Goal: Complete application form: Complete application form

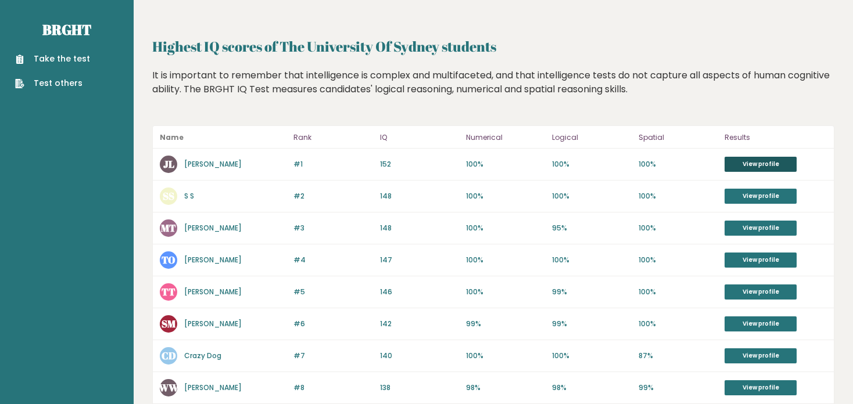
click at [749, 161] on link "View profile" at bounding box center [761, 164] width 72 height 15
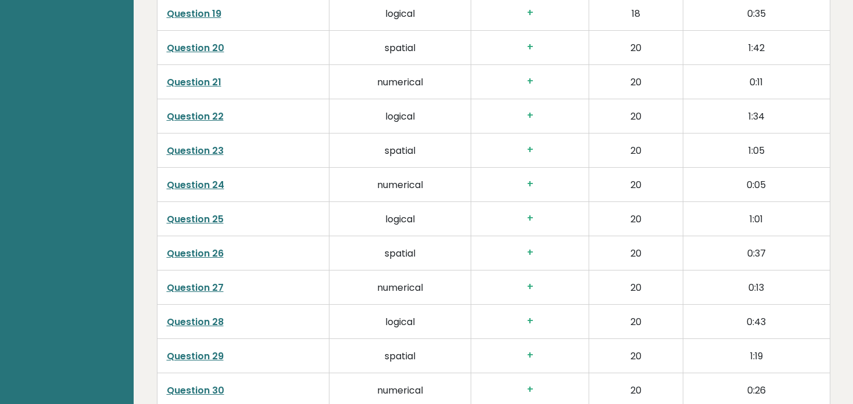
scroll to position [2568, 0]
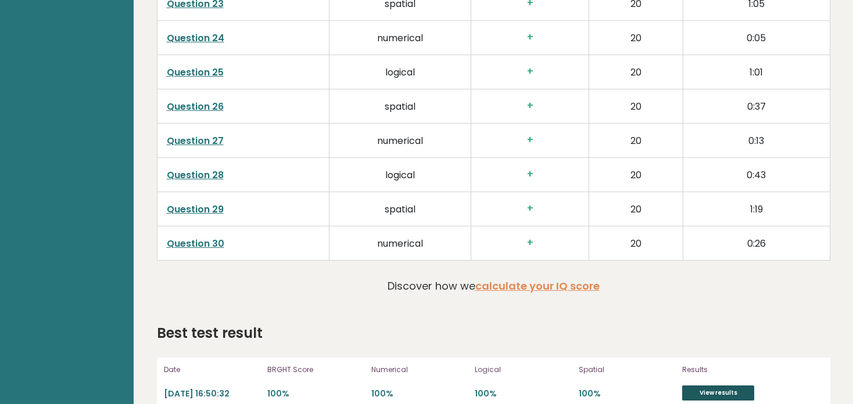
click at [708, 386] on link "View results" at bounding box center [718, 393] width 72 height 15
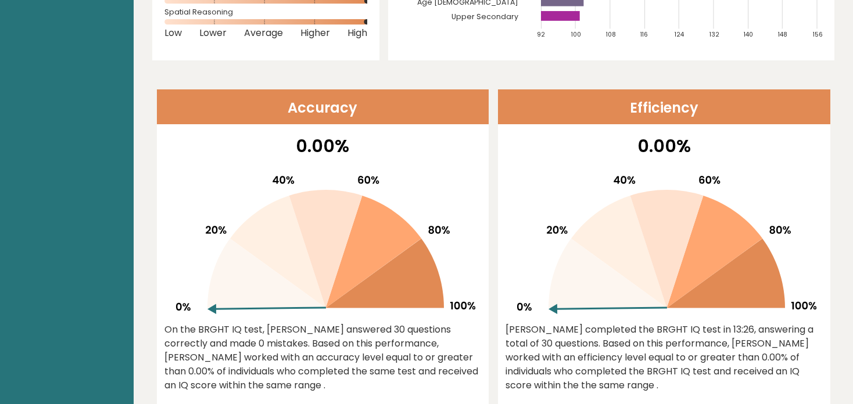
scroll to position [0, 0]
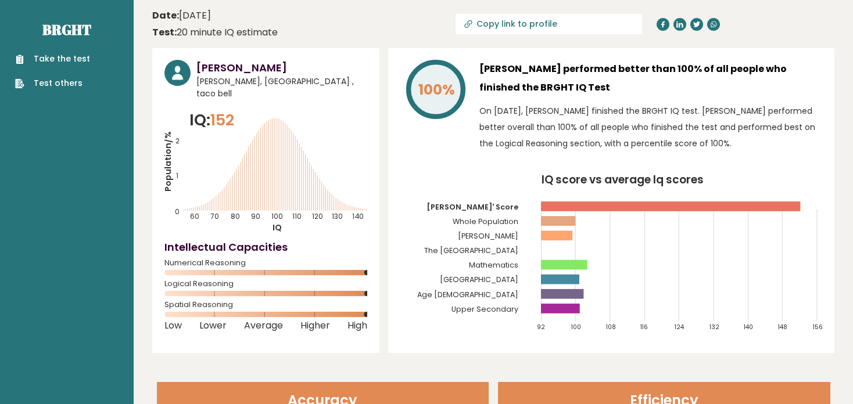
click at [76, 61] on link "Take the test" at bounding box center [52, 59] width 75 height 12
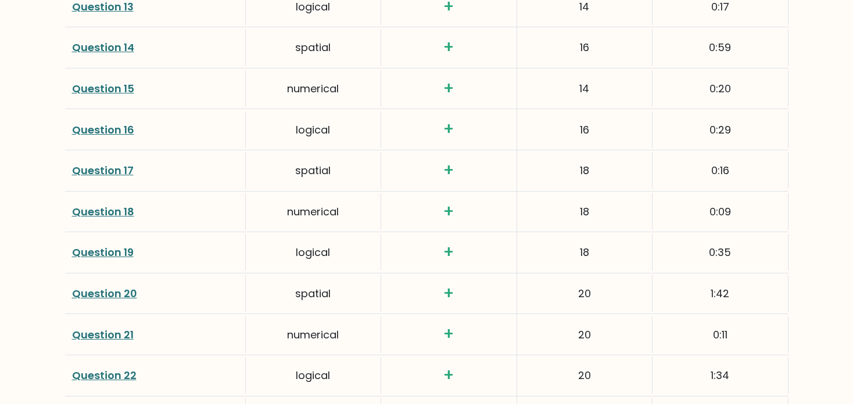
scroll to position [2037, 0]
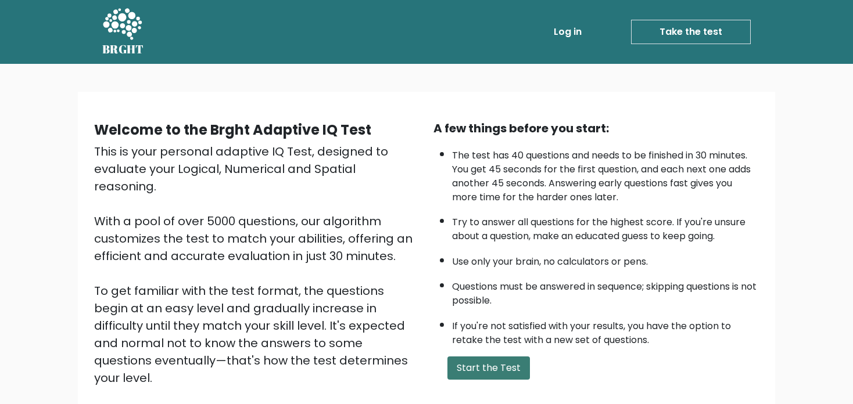
click at [500, 373] on button "Start the Test" at bounding box center [488, 368] width 83 height 23
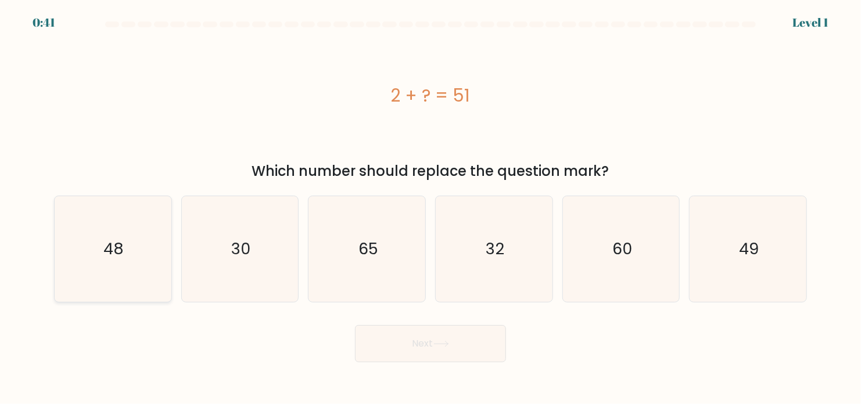
click at [125, 240] on icon "48" at bounding box center [113, 249] width 106 height 106
click at [431, 208] on input "a. 48" at bounding box center [431, 205] width 1 height 6
radio input "true"
click at [412, 354] on button "Next" at bounding box center [430, 343] width 151 height 37
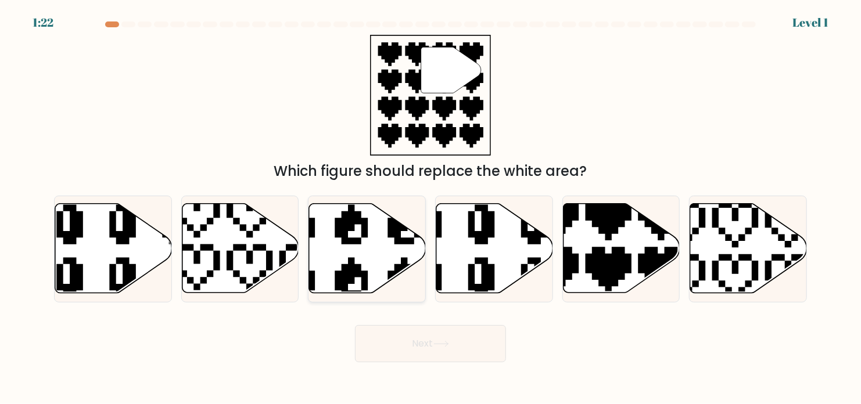
click at [419, 261] on icon at bounding box center [367, 248] width 117 height 89
click at [431, 208] on input "c." at bounding box center [431, 205] width 1 height 6
radio input "true"
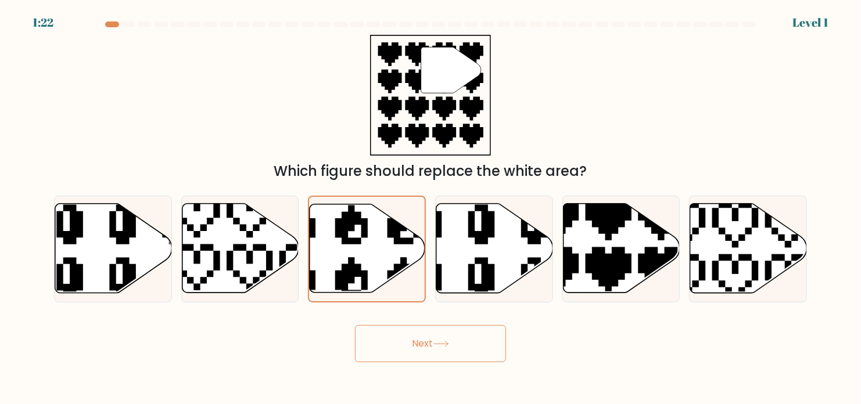
click at [404, 347] on button "Next" at bounding box center [430, 343] width 151 height 37
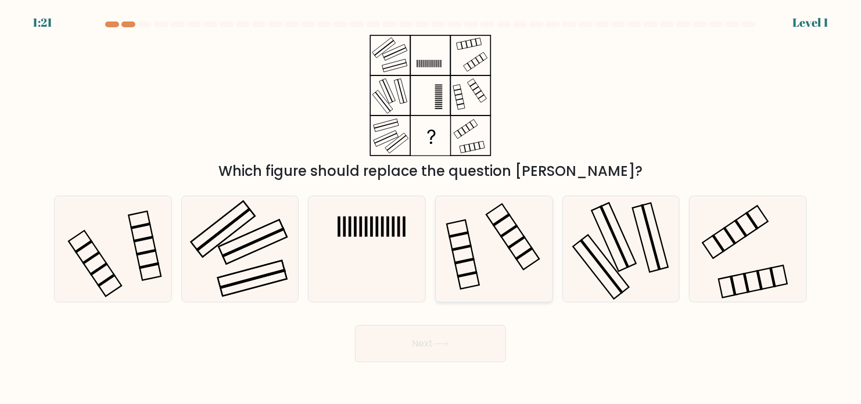
click at [444, 221] on icon at bounding box center [494, 249] width 106 height 106
click at [431, 208] on input "d." at bounding box center [431, 205] width 1 height 6
radio input "true"
click at [424, 331] on button "Next" at bounding box center [430, 343] width 151 height 37
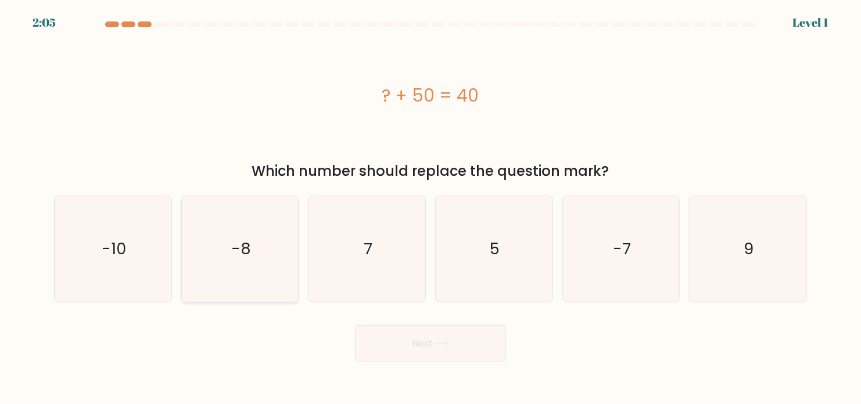
click at [236, 277] on icon "-8" at bounding box center [240, 249] width 106 height 106
click at [431, 208] on input "b. -8" at bounding box center [431, 205] width 1 height 6
radio input "true"
click at [418, 357] on button "Next" at bounding box center [430, 343] width 151 height 37
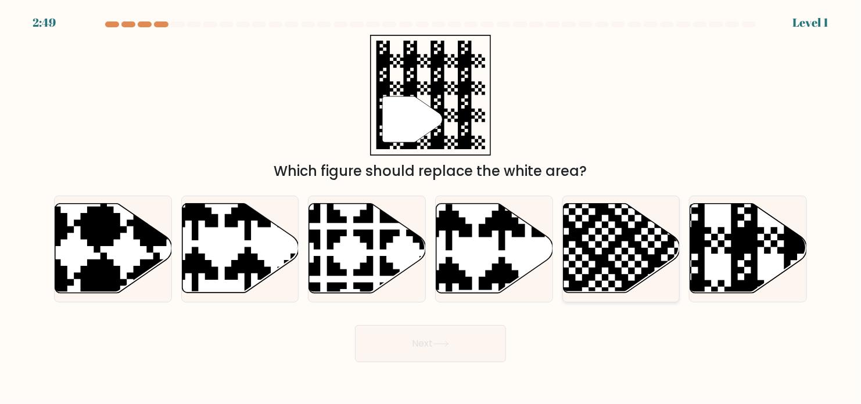
click at [669, 261] on icon at bounding box center [621, 248] width 117 height 89
click at [431, 208] on input "e." at bounding box center [431, 205] width 1 height 6
radio input "true"
click at [469, 343] on button "Next" at bounding box center [430, 343] width 151 height 37
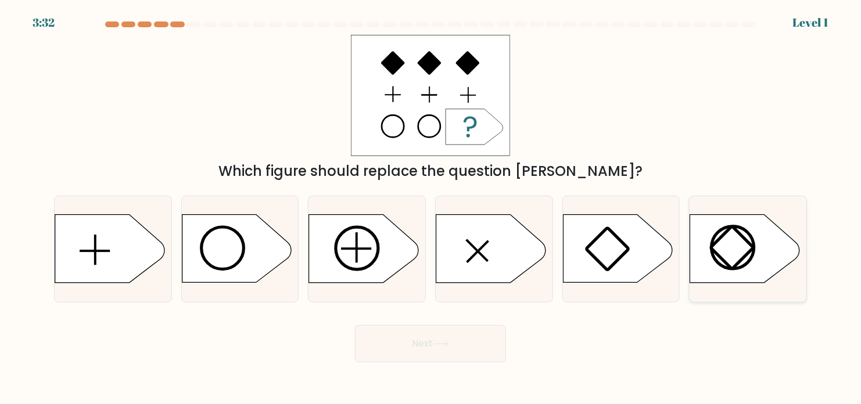
click at [698, 283] on icon at bounding box center [744, 249] width 109 height 68
click at [431, 208] on input "f." at bounding box center [431, 205] width 1 height 6
radio input "true"
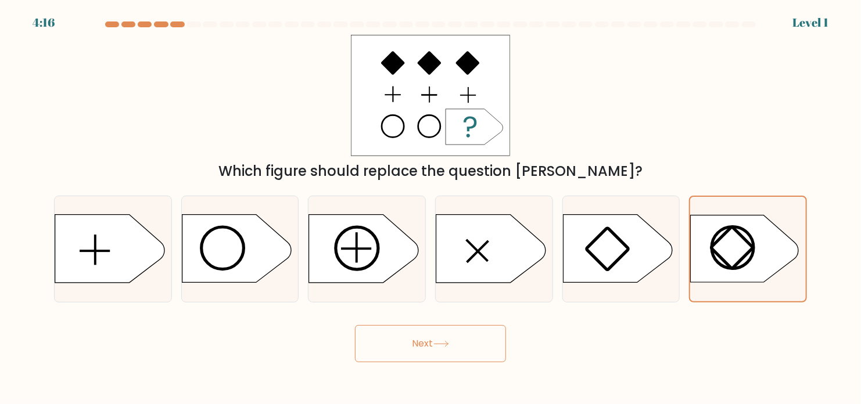
click at [513, 347] on div "Next" at bounding box center [430, 340] width 767 height 46
click at [380, 338] on button "Next" at bounding box center [430, 343] width 151 height 37
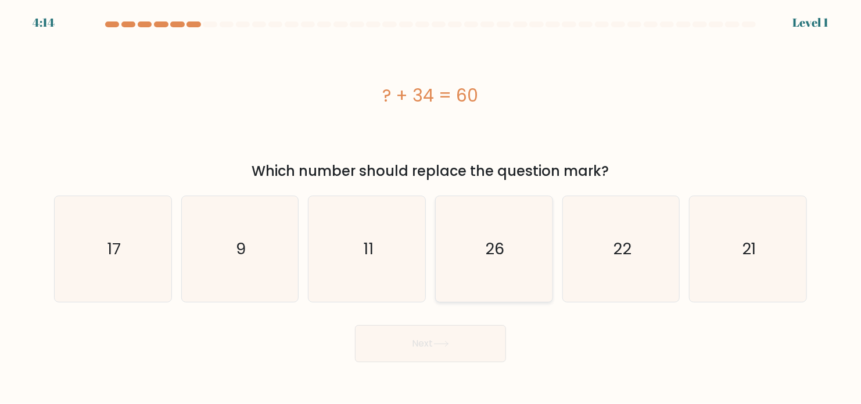
click at [490, 293] on icon "26" at bounding box center [494, 249] width 106 height 106
click at [431, 208] on input "d. 26" at bounding box center [431, 205] width 1 height 6
radio input "true"
click at [418, 354] on button "Next" at bounding box center [430, 343] width 151 height 37
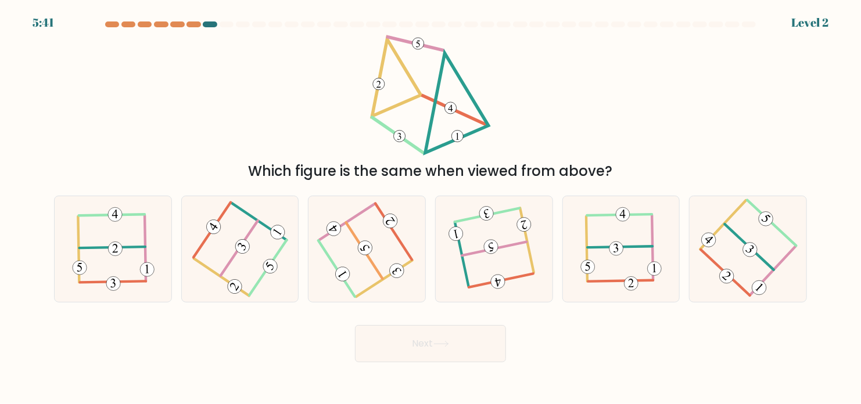
click at [178, 265] on div "b." at bounding box center [240, 249] width 127 height 107
click at [288, 306] on form at bounding box center [430, 191] width 861 height 341
click at [248, 273] on icon at bounding box center [240, 249] width 84 height 84
click at [431, 208] on input "b." at bounding box center [431, 205] width 1 height 6
radio input "true"
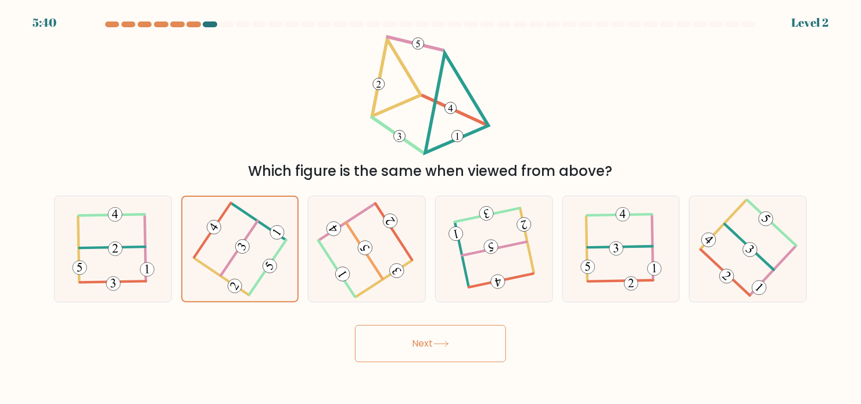
click at [406, 350] on button "Next" at bounding box center [430, 343] width 151 height 37
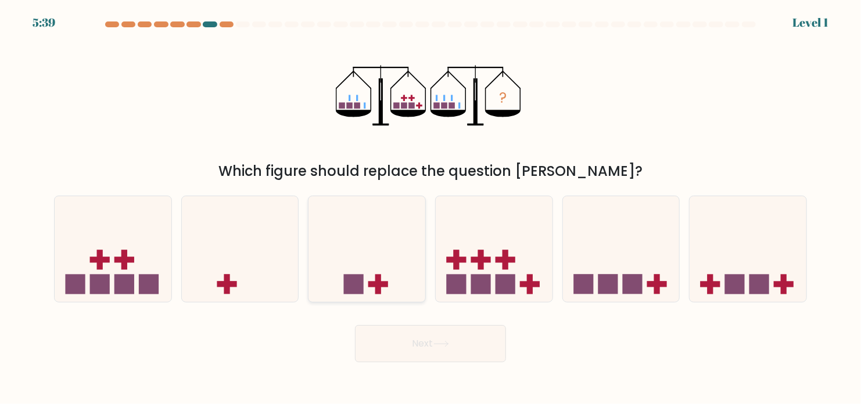
click at [386, 270] on icon at bounding box center [367, 249] width 117 height 96
click at [431, 208] on input "c." at bounding box center [431, 205] width 1 height 6
radio input "true"
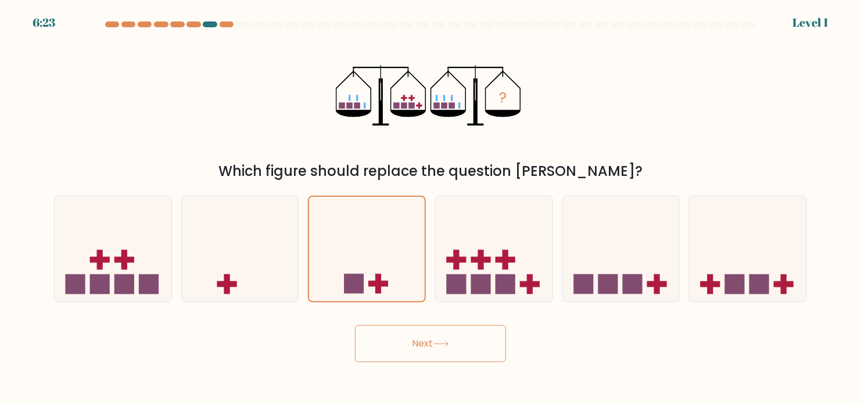
click at [383, 356] on button "Next" at bounding box center [430, 343] width 151 height 37
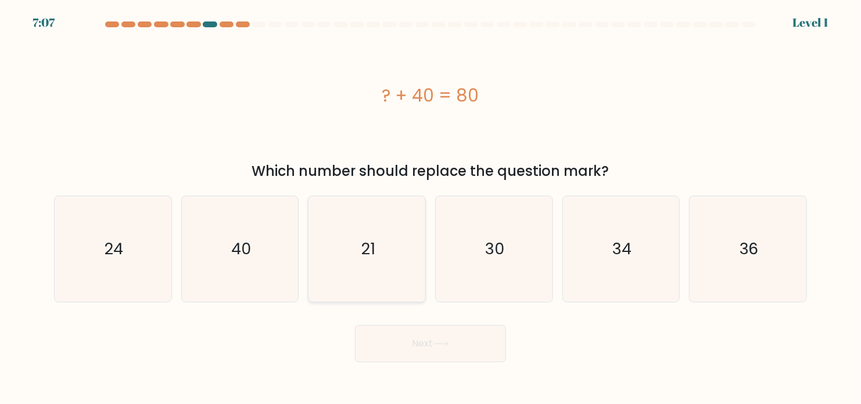
click at [424, 282] on div "21" at bounding box center [367, 249] width 118 height 107
click at [431, 208] on input "c. 21" at bounding box center [431, 205] width 1 height 6
radio input "true"
click at [396, 350] on button "Next" at bounding box center [430, 343] width 151 height 37
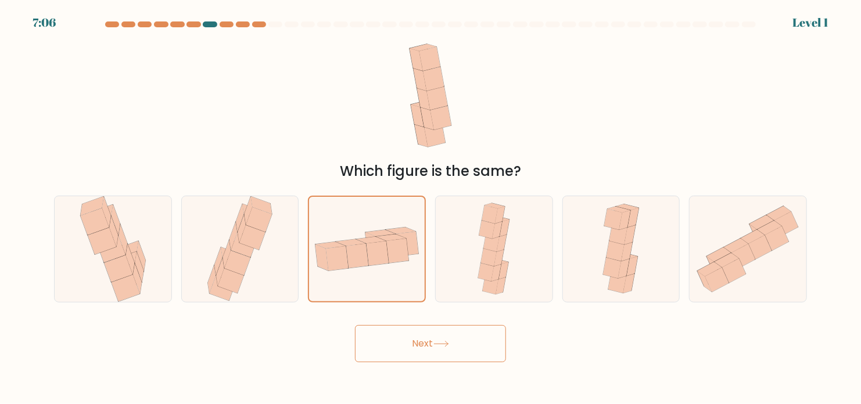
click at [386, 337] on button "Next" at bounding box center [430, 343] width 151 height 37
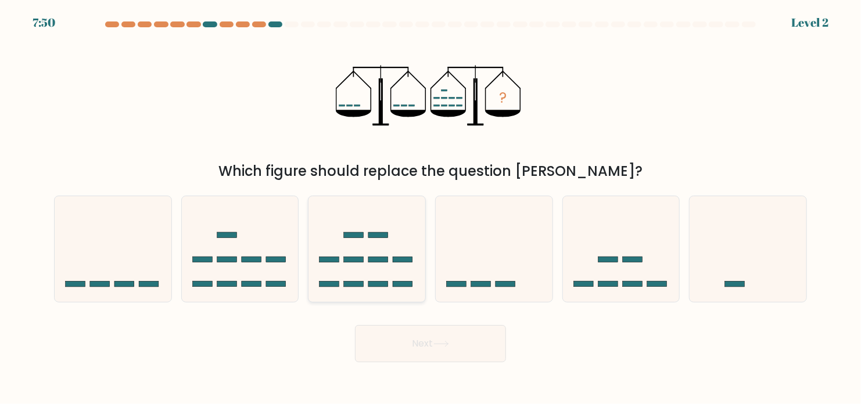
click at [368, 268] on icon at bounding box center [367, 249] width 117 height 96
click at [431, 208] on input "c." at bounding box center [431, 205] width 1 height 6
radio input "true"
click at [402, 346] on button "Next" at bounding box center [430, 343] width 151 height 37
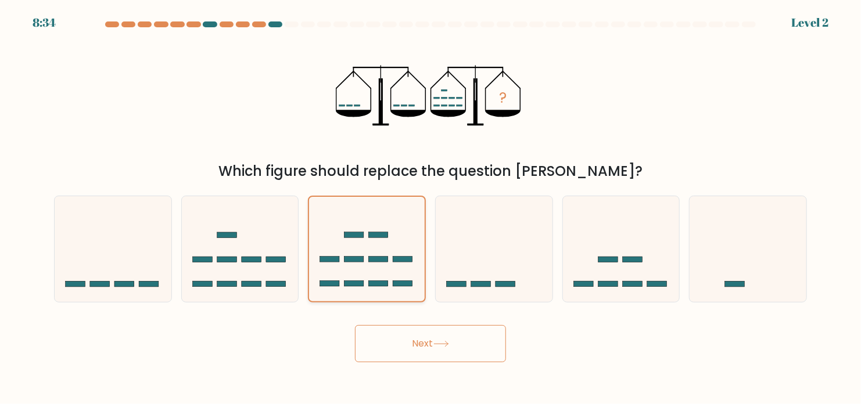
click at [370, 266] on icon at bounding box center [367, 249] width 116 height 96
click at [431, 208] on input "c." at bounding box center [431, 205] width 1 height 6
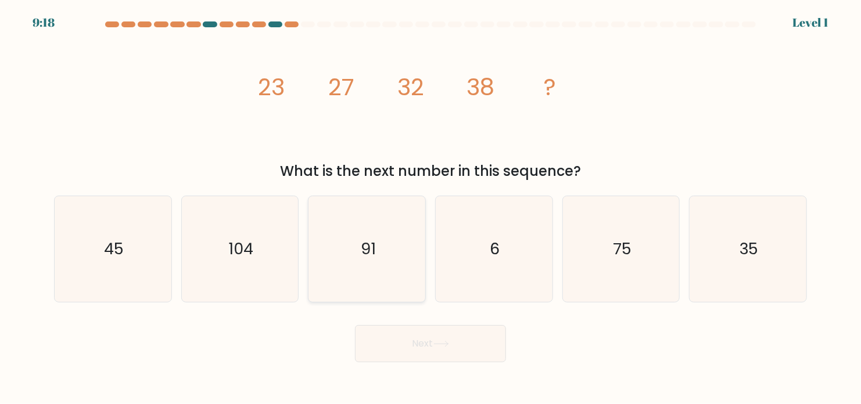
click at [369, 268] on icon "91" at bounding box center [367, 249] width 106 height 106
click at [431, 208] on input "c. 91" at bounding box center [431, 205] width 1 height 6
radio input "true"
click at [396, 334] on button "Next" at bounding box center [430, 343] width 151 height 37
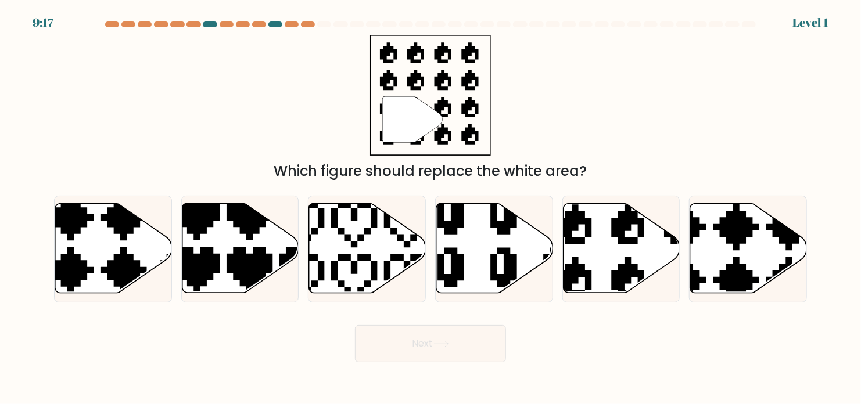
click at [360, 242] on icon at bounding box center [367, 248] width 117 height 89
click at [431, 208] on input "c." at bounding box center [431, 205] width 1 height 6
radio input "true"
click at [406, 333] on button "Next" at bounding box center [430, 343] width 151 height 37
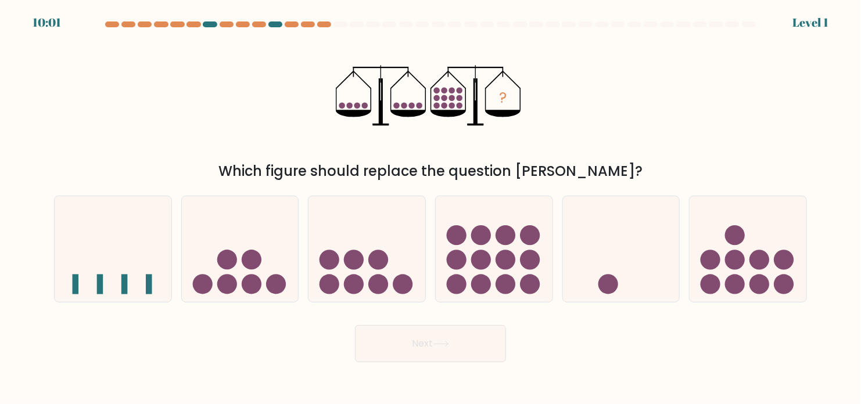
click at [361, 253] on circle at bounding box center [354, 260] width 20 height 20
click at [431, 208] on input "c." at bounding box center [431, 205] width 1 height 6
radio input "true"
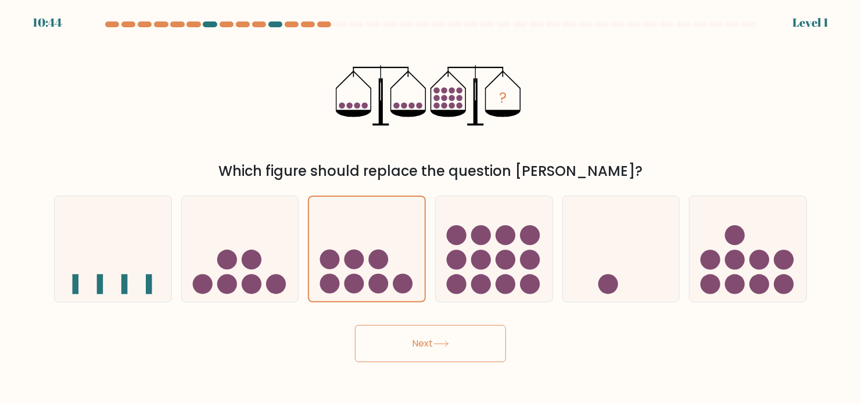
click at [403, 342] on button "Next" at bounding box center [430, 343] width 151 height 37
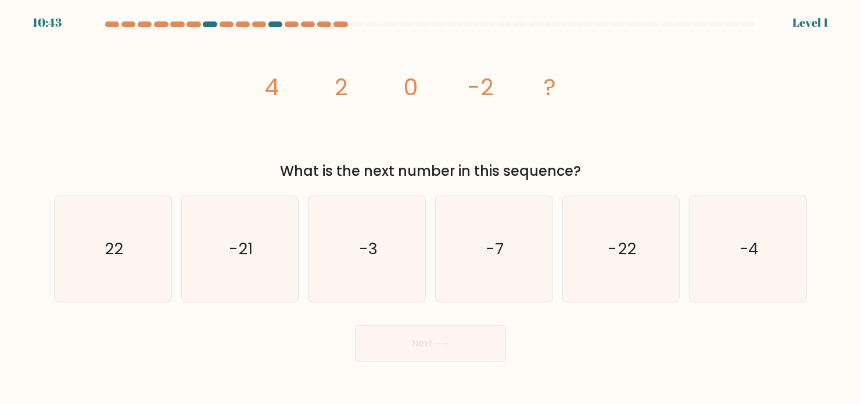
click at [375, 259] on text "-3" at bounding box center [367, 249] width 19 height 23
click at [431, 208] on input "c. -3" at bounding box center [431, 205] width 1 height 6
radio input "true"
click at [381, 336] on button "Next" at bounding box center [430, 343] width 151 height 37
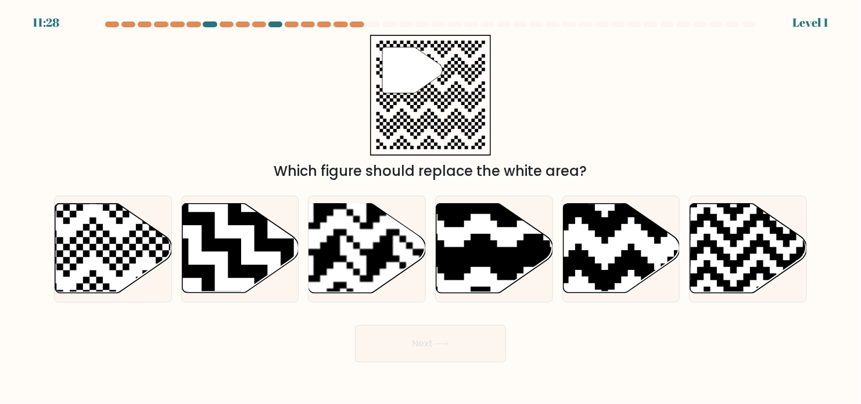
click at [355, 252] on rect at bounding box center [326, 202] width 211 height 211
click at [431, 208] on input "c." at bounding box center [431, 205] width 1 height 6
radio input "true"
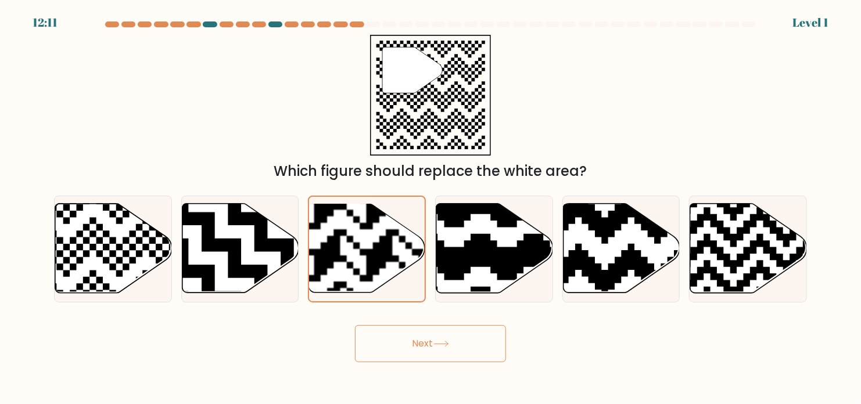
click at [427, 352] on button "Next" at bounding box center [430, 343] width 151 height 37
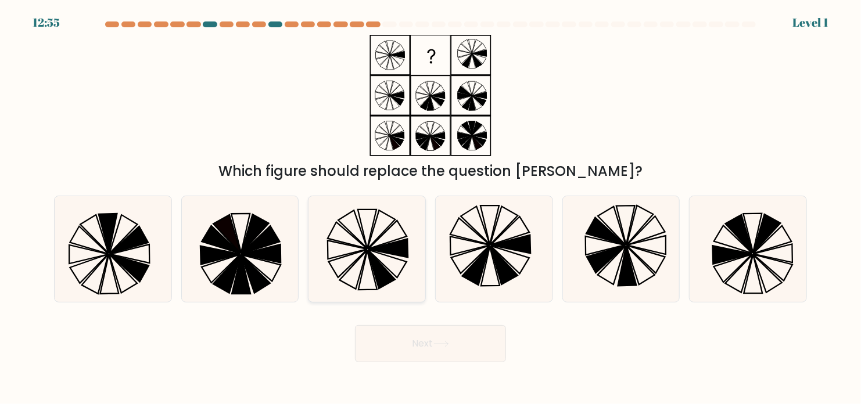
click at [388, 296] on icon at bounding box center [367, 249] width 106 height 106
click at [431, 208] on input "c." at bounding box center [431, 205] width 1 height 6
radio input "true"
click at [417, 349] on button "Next" at bounding box center [430, 343] width 151 height 37
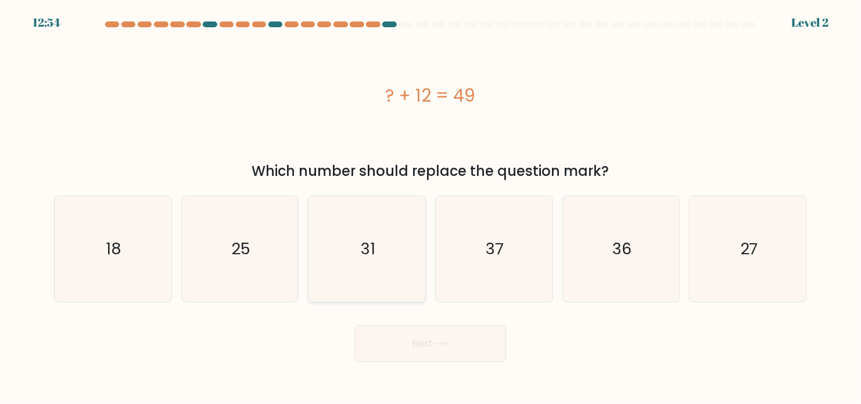
click at [376, 272] on icon "31" at bounding box center [367, 249] width 106 height 106
click at [431, 208] on input "c. 31" at bounding box center [431, 205] width 1 height 6
radio input "true"
click at [435, 356] on button "Next" at bounding box center [430, 343] width 151 height 37
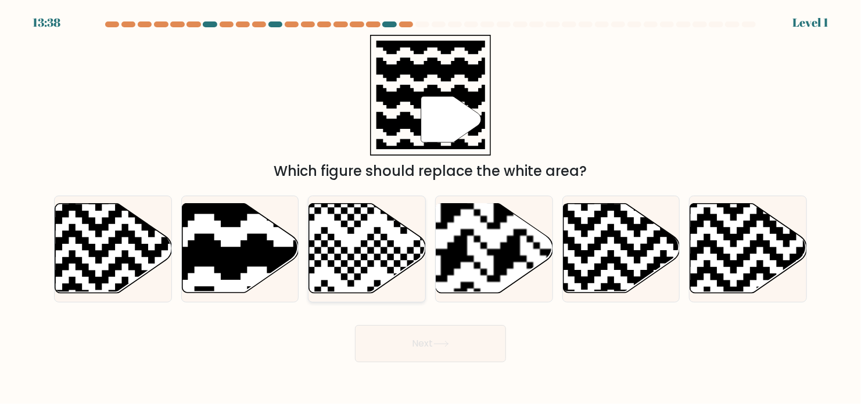
click at [373, 277] on icon at bounding box center [367, 248] width 117 height 89
click at [431, 208] on input "c." at bounding box center [431, 205] width 1 height 6
radio input "true"
click at [417, 325] on button "Next" at bounding box center [430, 343] width 151 height 37
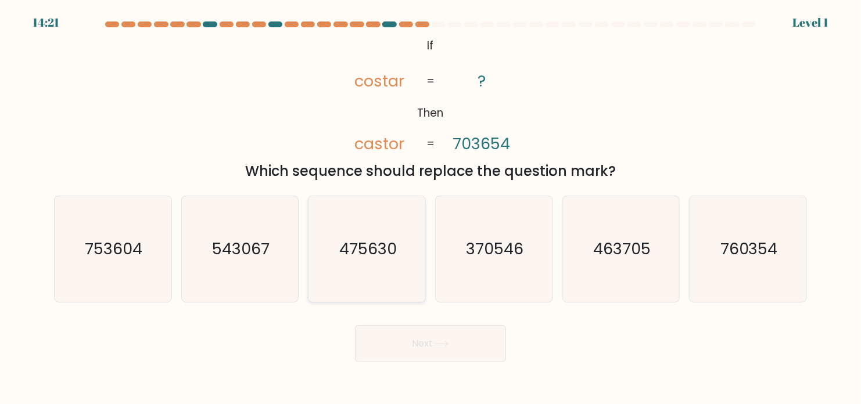
click at [371, 282] on icon "475630" at bounding box center [367, 249] width 106 height 106
click at [431, 208] on input "c. 475630" at bounding box center [431, 205] width 1 height 6
radio input "true"
click at [438, 342] on icon at bounding box center [441, 344] width 16 height 6
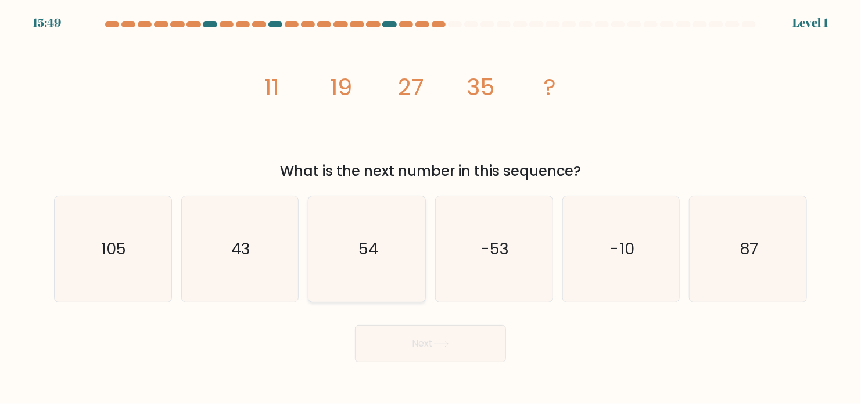
click at [364, 261] on icon "54" at bounding box center [367, 249] width 106 height 106
click at [431, 208] on input "c. 54" at bounding box center [431, 205] width 1 height 6
radio input "true"
click at [453, 346] on button "Next" at bounding box center [430, 343] width 151 height 37
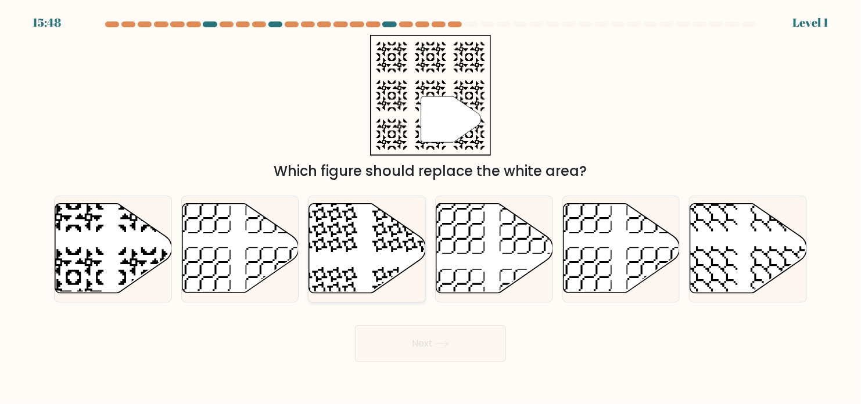
click at [378, 271] on icon at bounding box center [402, 297] width 60 height 60
click at [431, 208] on input "c." at bounding box center [431, 205] width 1 height 6
radio input "true"
click at [443, 341] on icon at bounding box center [441, 344] width 16 height 6
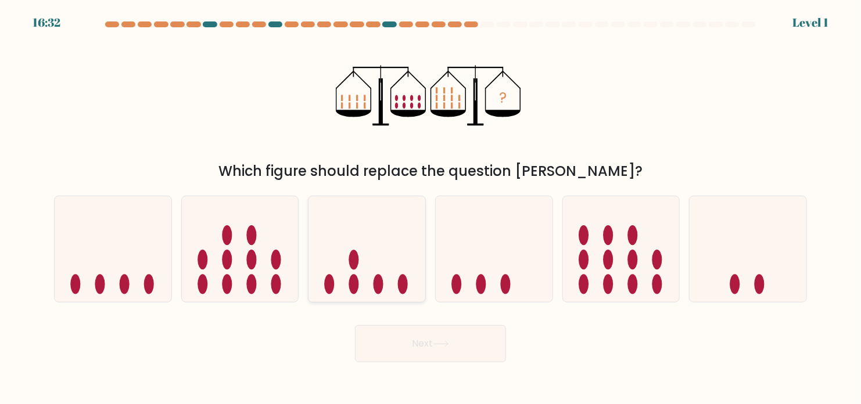
click at [394, 279] on icon at bounding box center [367, 249] width 117 height 96
click at [431, 208] on input "c." at bounding box center [431, 205] width 1 height 6
radio input "true"
click at [427, 338] on button "Next" at bounding box center [430, 343] width 151 height 37
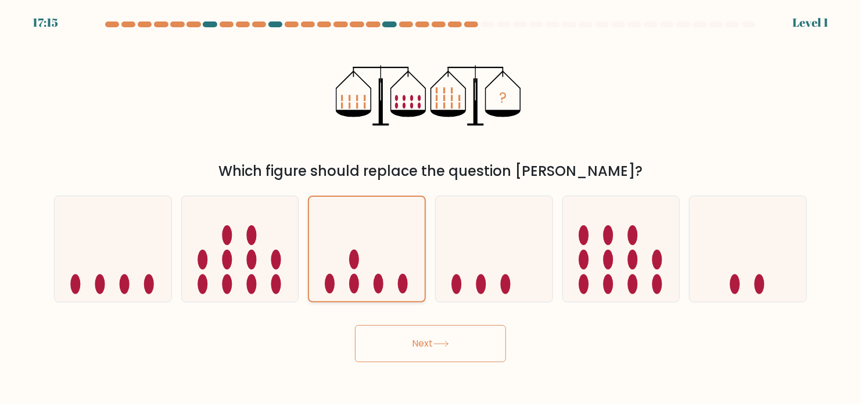
click at [364, 279] on icon at bounding box center [367, 249] width 116 height 96
click at [431, 208] on input "c." at bounding box center [431, 205] width 1 height 6
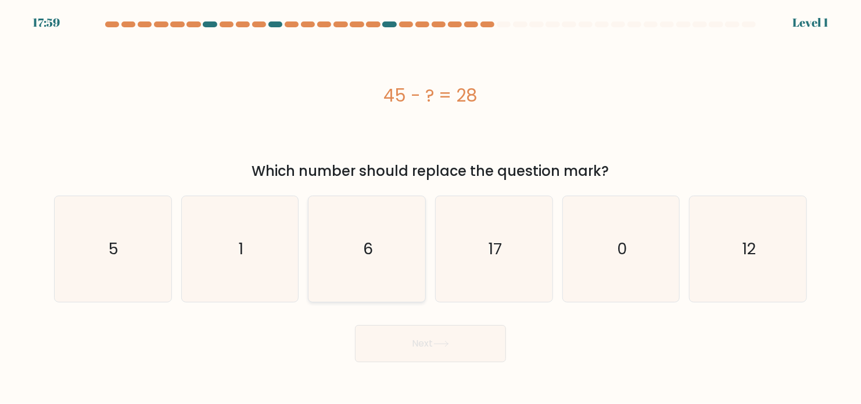
click at [376, 270] on icon "6" at bounding box center [367, 249] width 106 height 106
click at [431, 208] on input "c. 6" at bounding box center [431, 205] width 1 height 6
radio input "true"
click at [416, 338] on button "Next" at bounding box center [430, 343] width 151 height 37
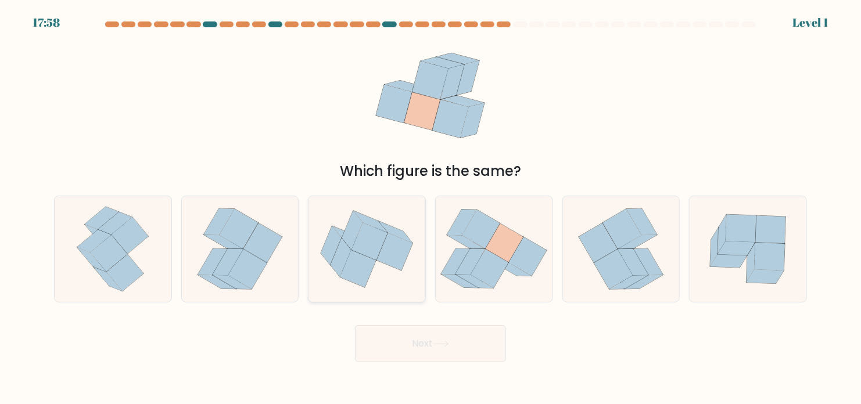
click at [357, 252] on icon at bounding box center [358, 268] width 36 height 37
click at [431, 208] on input "c." at bounding box center [431, 205] width 1 height 6
radio input "true"
click at [417, 343] on button "Next" at bounding box center [430, 343] width 151 height 37
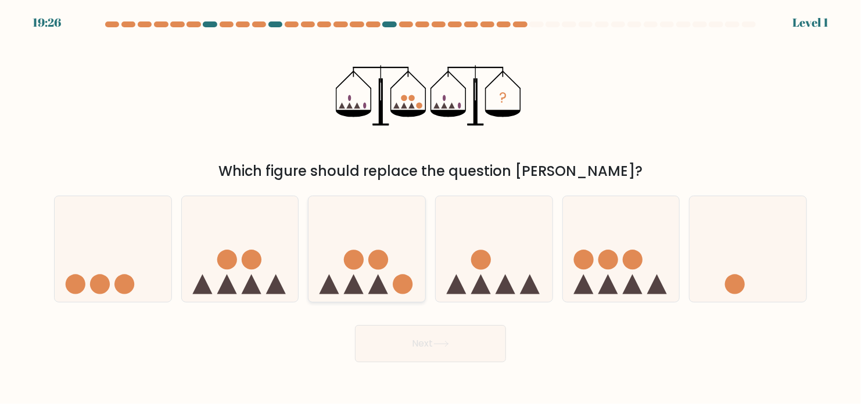
click at [369, 261] on circle at bounding box center [379, 260] width 20 height 20
click at [431, 208] on input "c." at bounding box center [431, 205] width 1 height 6
radio input "true"
click at [422, 338] on button "Next" at bounding box center [430, 343] width 151 height 37
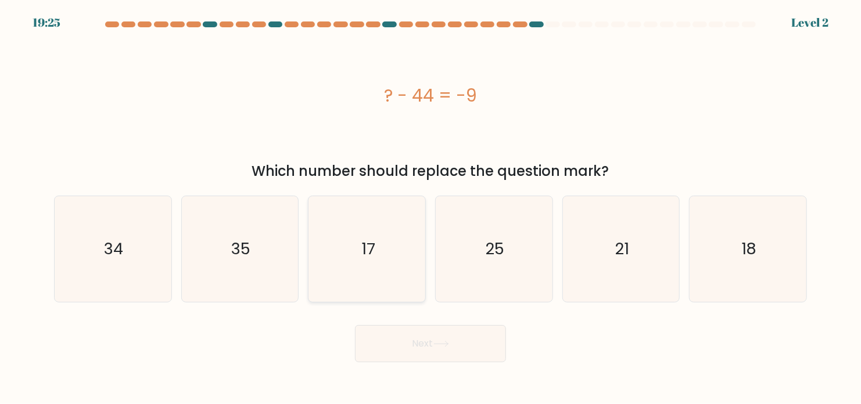
click at [376, 272] on icon "17" at bounding box center [367, 249] width 106 height 106
click at [431, 208] on input "c. 17" at bounding box center [431, 205] width 1 height 6
radio input "true"
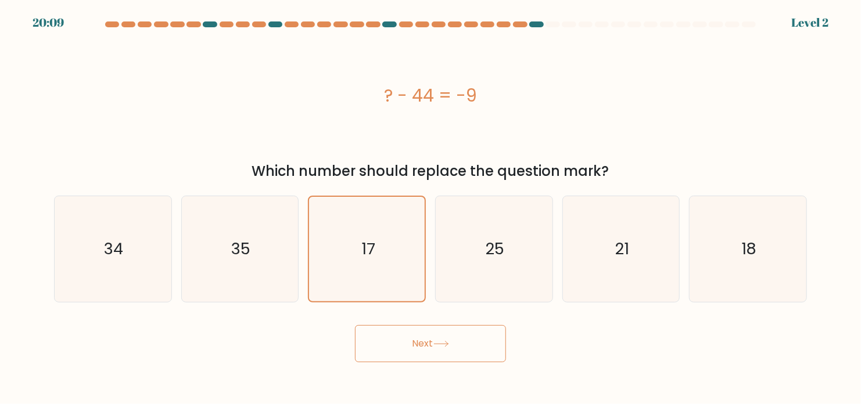
click at [418, 344] on button "Next" at bounding box center [430, 343] width 151 height 37
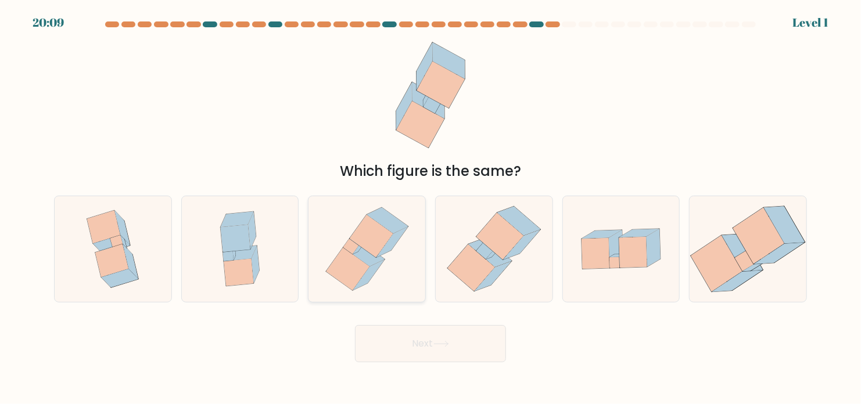
click at [368, 264] on icon at bounding box center [363, 254] width 41 height 26
click at [431, 208] on input "c." at bounding box center [431, 205] width 1 height 6
radio input "true"
click at [408, 345] on button "Next" at bounding box center [430, 343] width 151 height 37
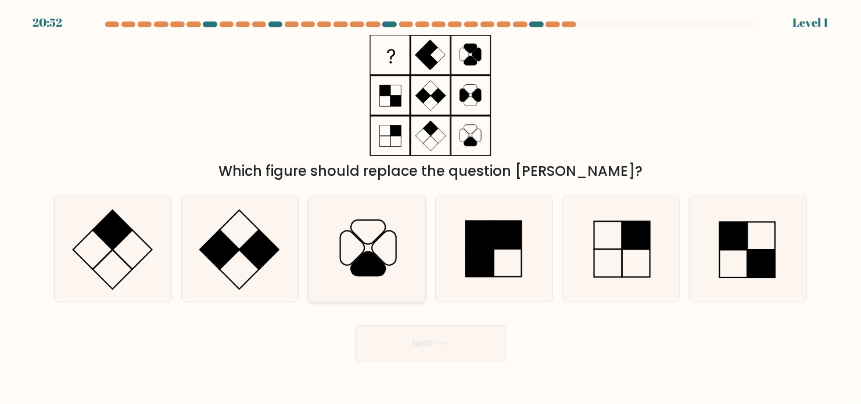
click at [368, 264] on icon at bounding box center [368, 264] width 34 height 24
click at [431, 208] on input "c." at bounding box center [431, 205] width 1 height 6
radio input "true"
click at [433, 336] on button "Next" at bounding box center [430, 343] width 151 height 37
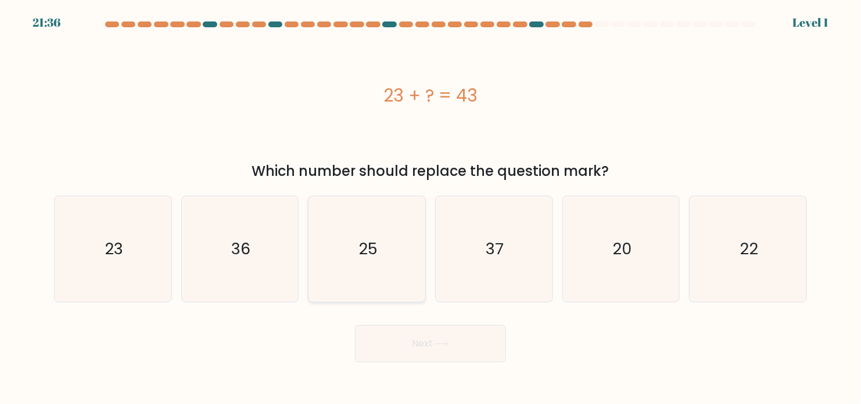
click at [380, 267] on icon "25" at bounding box center [367, 249] width 106 height 106
click at [431, 208] on input "c. 25" at bounding box center [431, 205] width 1 height 6
radio input "true"
click at [415, 354] on button "Next" at bounding box center [430, 343] width 151 height 37
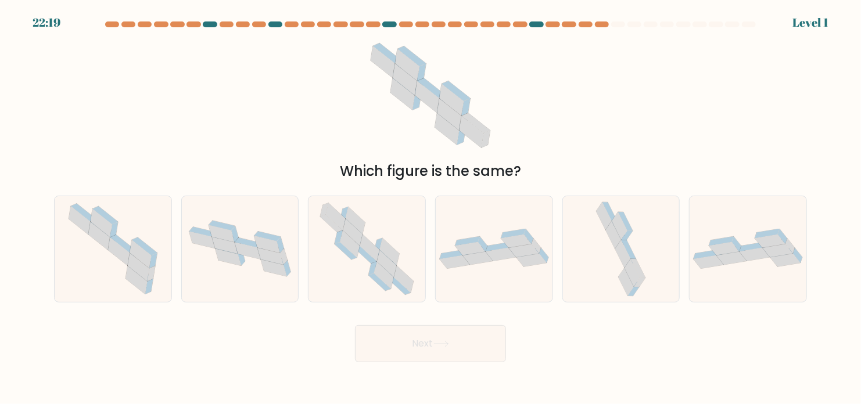
click at [420, 328] on button "Next" at bounding box center [430, 343] width 151 height 37
click at [364, 256] on icon at bounding box center [365, 254] width 23 height 17
click at [431, 208] on input "c." at bounding box center [431, 205] width 1 height 6
radio input "true"
click at [392, 352] on button "Next" at bounding box center [430, 343] width 151 height 37
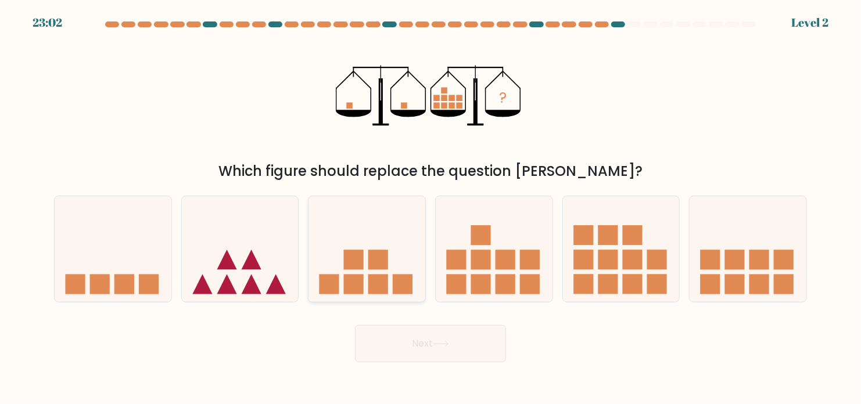
click at [355, 273] on icon at bounding box center [367, 249] width 117 height 96
click at [431, 208] on input "c." at bounding box center [431, 205] width 1 height 6
radio input "true"
click at [419, 332] on button "Next" at bounding box center [430, 343] width 151 height 37
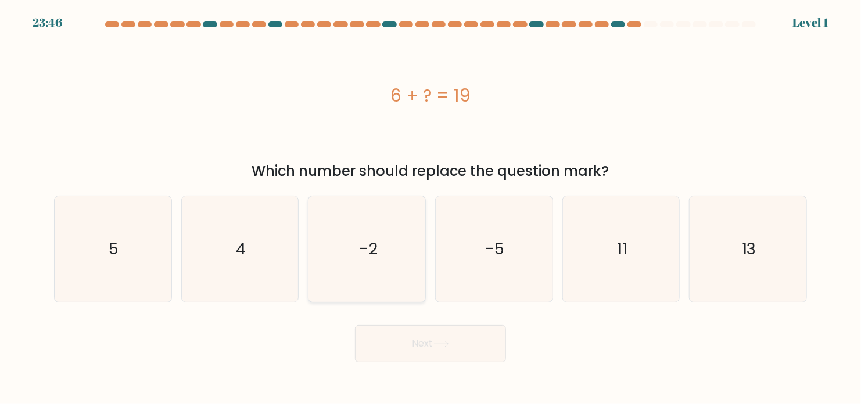
click at [388, 291] on icon "-2" at bounding box center [367, 249] width 106 height 106
click at [431, 208] on input "c. -2" at bounding box center [431, 205] width 1 height 6
radio input "true"
click at [453, 340] on button "Next" at bounding box center [430, 343] width 151 height 37
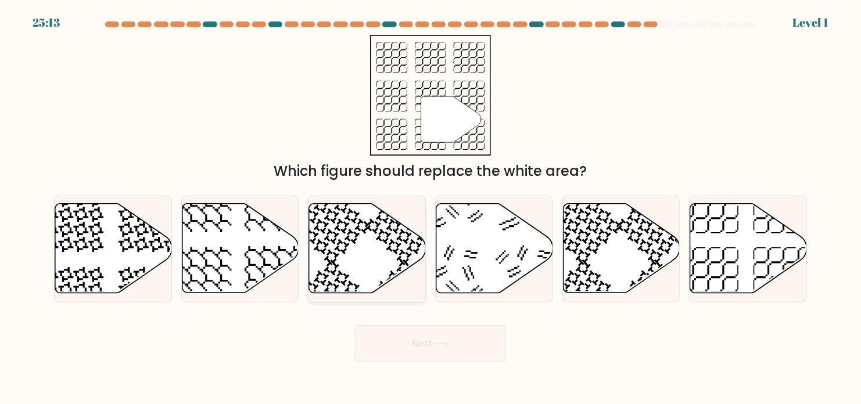
click at [365, 279] on icon at bounding box center [367, 248] width 117 height 89
click at [431, 208] on input "c." at bounding box center [431, 205] width 1 height 6
radio input "true"
click at [416, 330] on button "Next" at bounding box center [430, 343] width 151 height 37
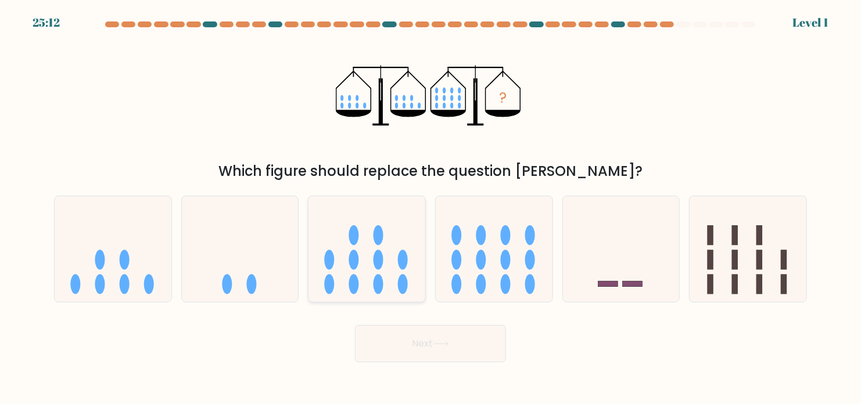
click at [382, 281] on ellipse at bounding box center [379, 284] width 10 height 20
click at [431, 208] on input "c." at bounding box center [431, 205] width 1 height 6
radio input "true"
click at [432, 335] on button "Next" at bounding box center [430, 343] width 151 height 37
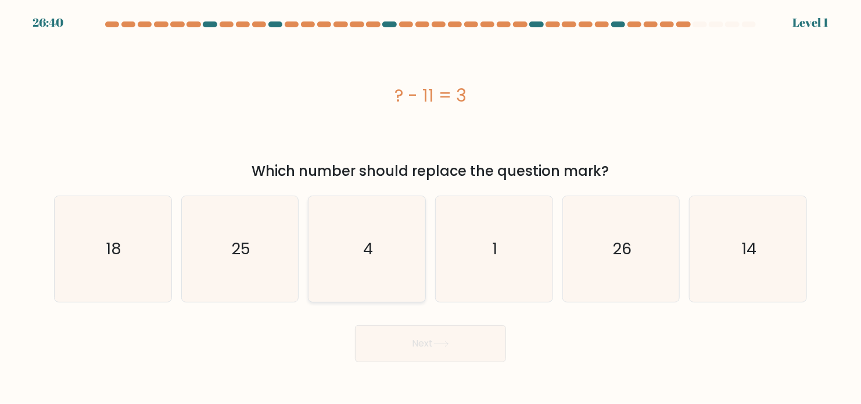
click at [371, 268] on icon "4" at bounding box center [367, 249] width 106 height 106
click at [431, 208] on input "c. 4" at bounding box center [431, 205] width 1 height 6
radio input "true"
click at [417, 314] on form "a. 4" at bounding box center [430, 191] width 861 height 341
click at [416, 343] on button "Next" at bounding box center [430, 343] width 151 height 37
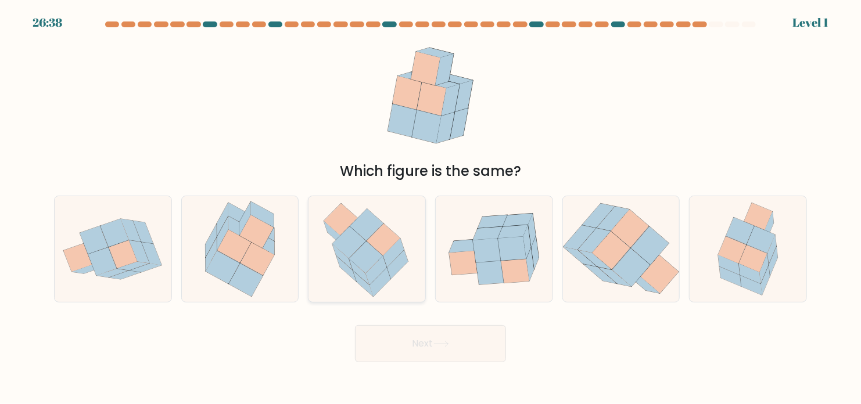
click at [395, 285] on icon at bounding box center [366, 249] width 99 height 106
click at [431, 208] on input "c." at bounding box center [431, 205] width 1 height 6
radio input "true"
click at [425, 355] on button "Next" at bounding box center [430, 343] width 151 height 37
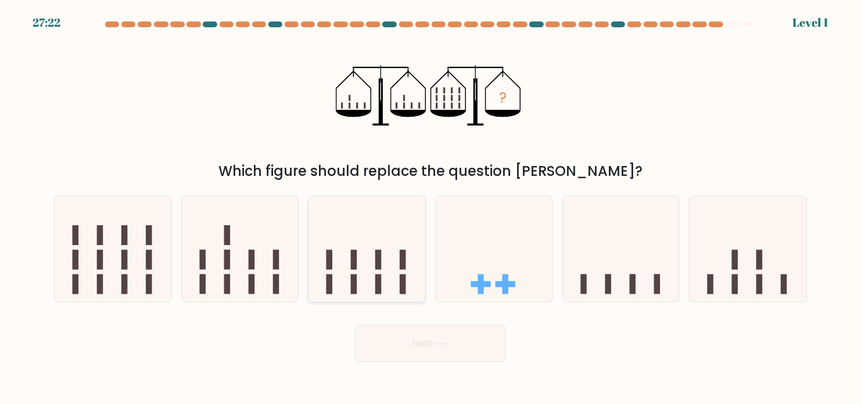
click at [376, 286] on rect at bounding box center [378, 284] width 6 height 20
click at [431, 208] on input "c." at bounding box center [431, 205] width 1 height 6
radio input "true"
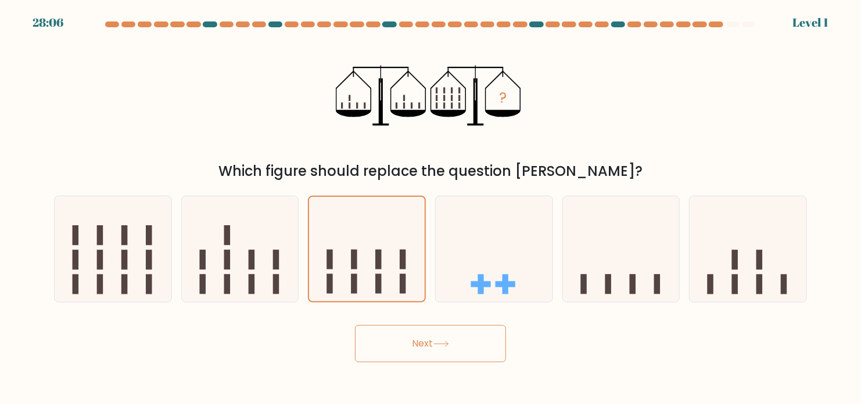
click at [413, 350] on button "Next" at bounding box center [430, 343] width 151 height 37
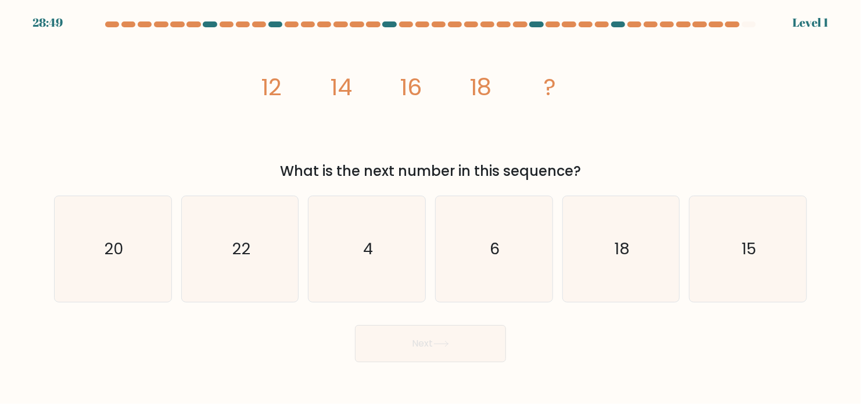
click at [379, 310] on form at bounding box center [430, 191] width 861 height 341
click at [361, 275] on icon "4" at bounding box center [367, 249] width 106 height 106
click at [431, 208] on input "c. 4" at bounding box center [431, 205] width 1 height 6
radio input "true"
click at [407, 329] on button "Next" at bounding box center [430, 343] width 151 height 37
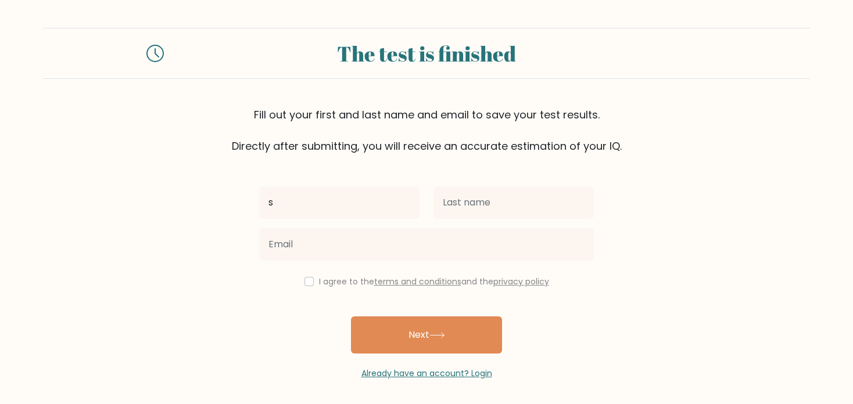
type input "s"
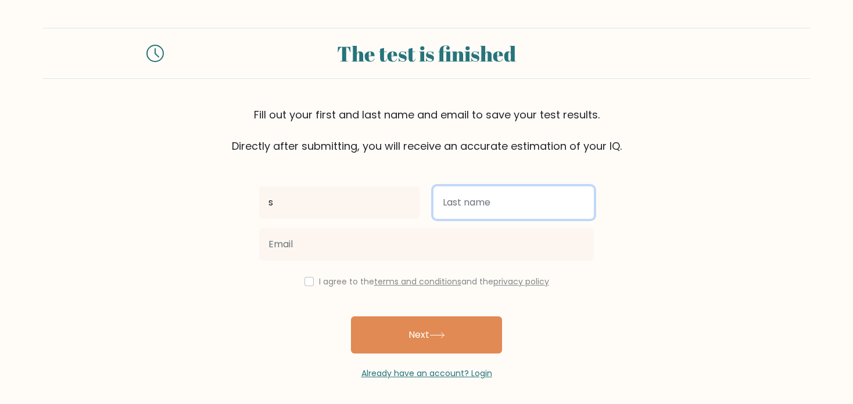
click at [501, 195] on input "text" at bounding box center [513, 203] width 160 height 33
type input "s"
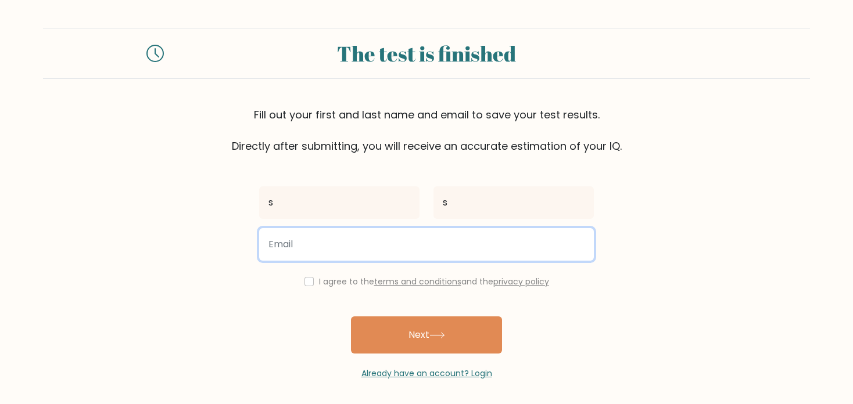
click at [424, 229] on input "email" at bounding box center [426, 244] width 335 height 33
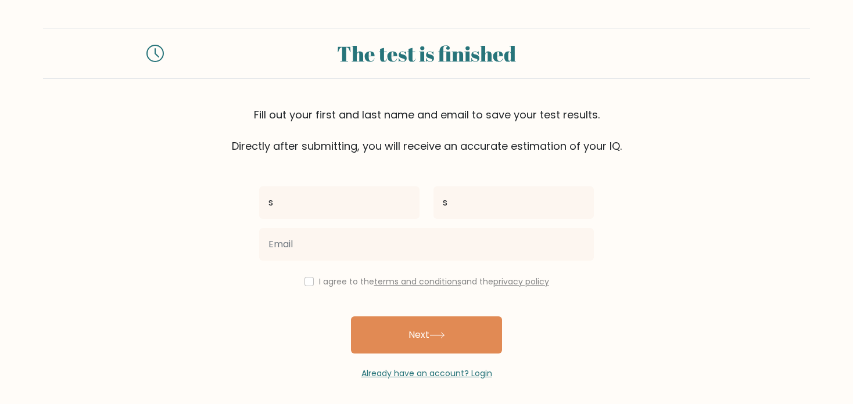
click at [428, 379] on span "Already have an account? Login" at bounding box center [426, 374] width 325 height 12
click at [435, 374] on link "Already have an account? Login" at bounding box center [426, 374] width 131 height 12
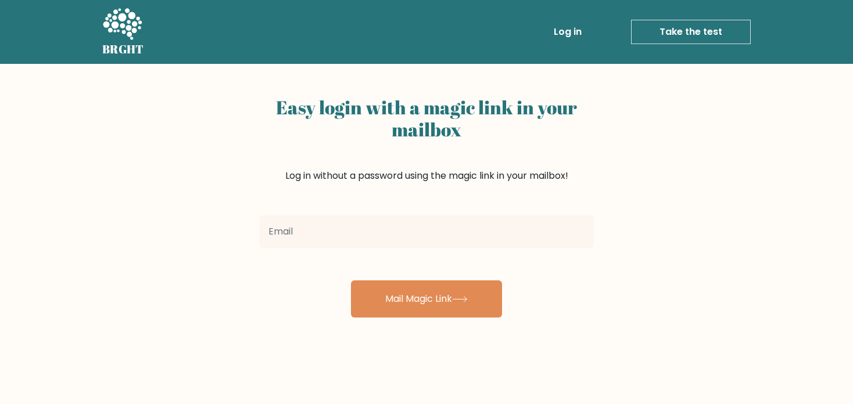
click at [381, 234] on input "email" at bounding box center [426, 232] width 335 height 33
type input "[EMAIL_ADDRESS][DOMAIN_NAME]"
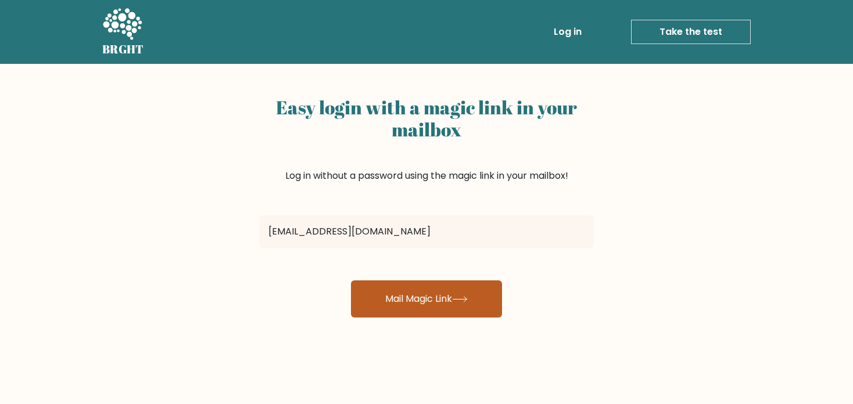
click at [397, 296] on button "Mail Magic Link" at bounding box center [426, 299] width 151 height 37
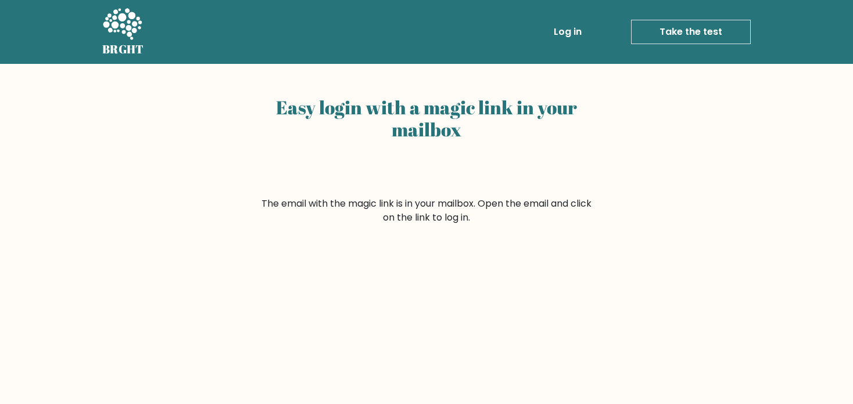
click at [549, 32] on li "Log in" at bounding box center [545, 31] width 82 height 23
click at [562, 33] on link "Log in" at bounding box center [567, 31] width 37 height 23
